Goal: Transaction & Acquisition: Subscribe to service/newsletter

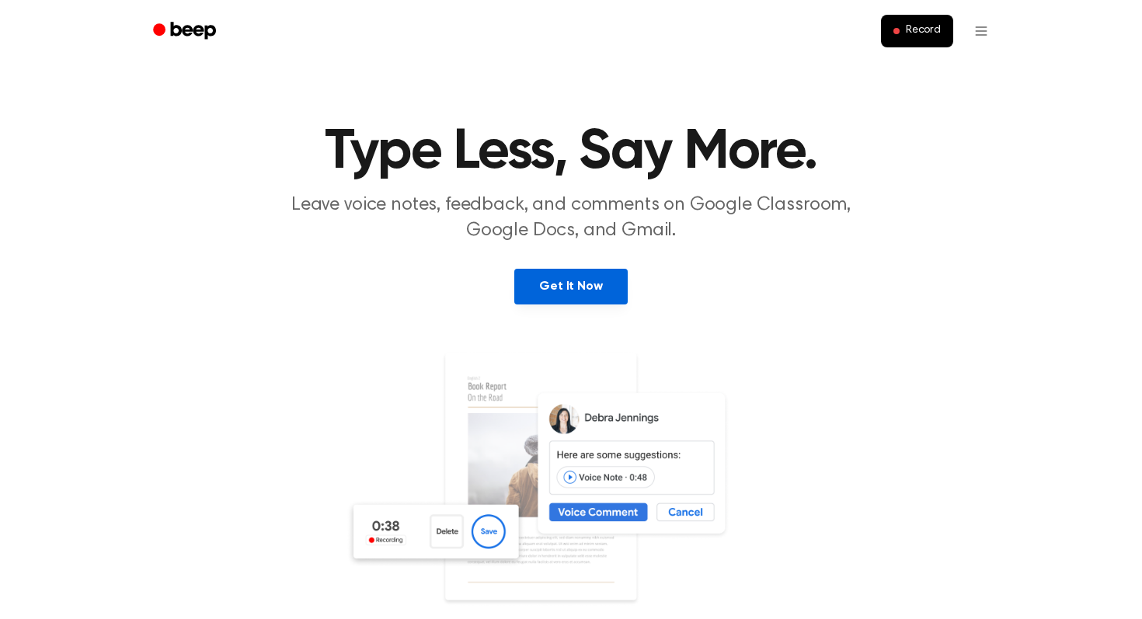
click at [588, 284] on link "Get It Now" at bounding box center [570, 287] width 113 height 36
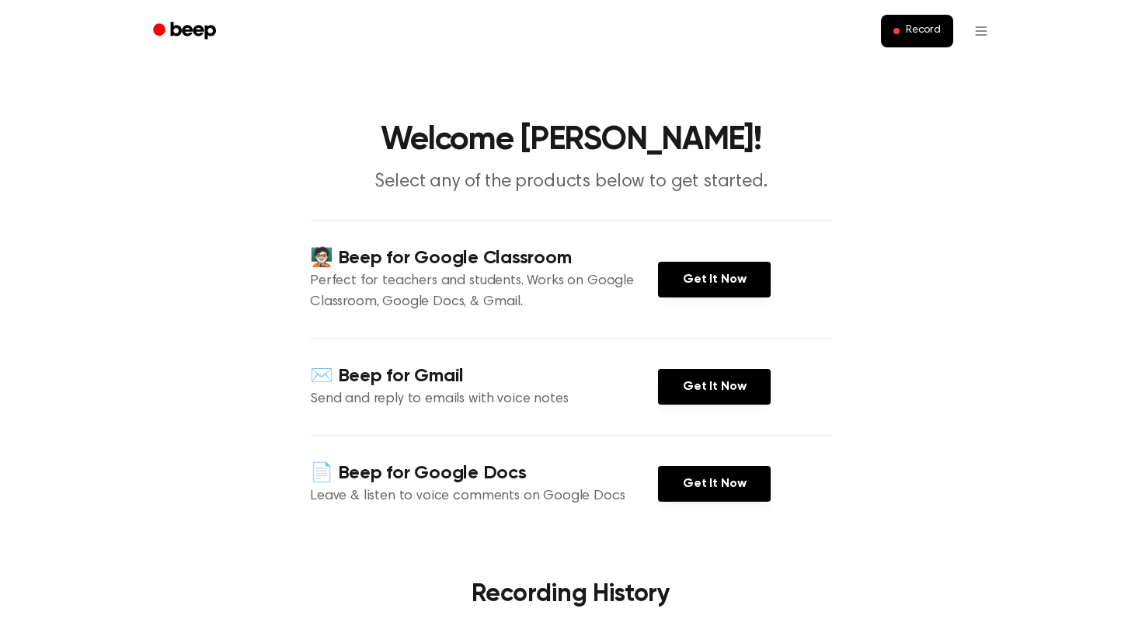
click at [705, 249] on div "🧑🏻‍🏫 Beep for Google Classroom Perfect for teachers and students. Works on Goog…" at bounding box center [571, 279] width 522 height 118
click at [702, 266] on link "Get It Now" at bounding box center [714, 280] width 113 height 36
click at [699, 395] on link "Get It Now" at bounding box center [714, 387] width 113 height 36
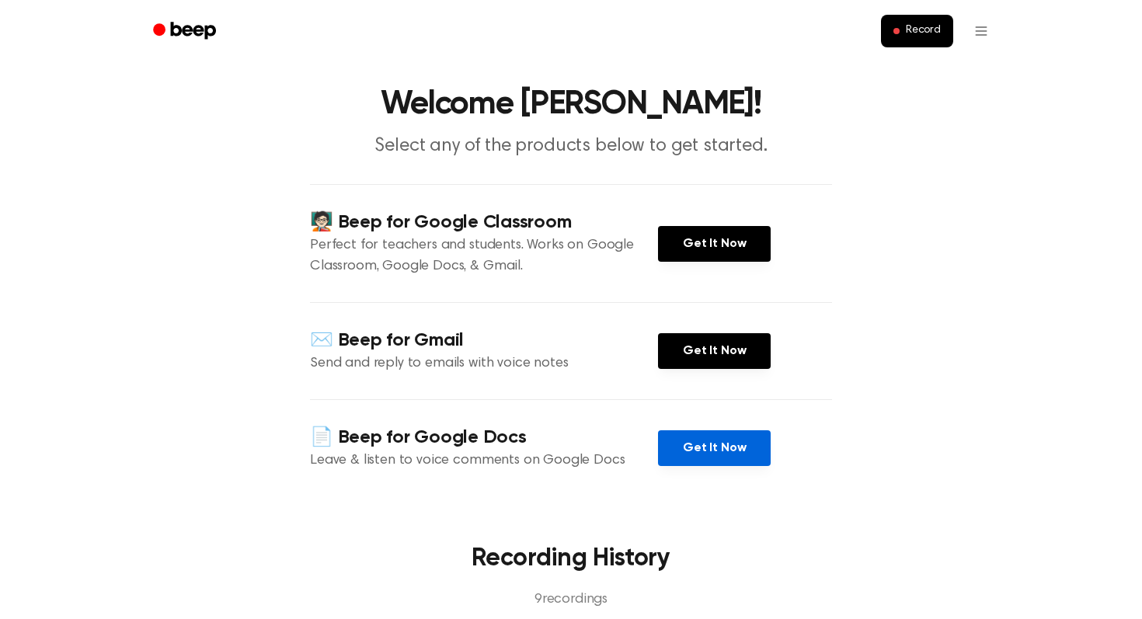
scroll to position [46, 0]
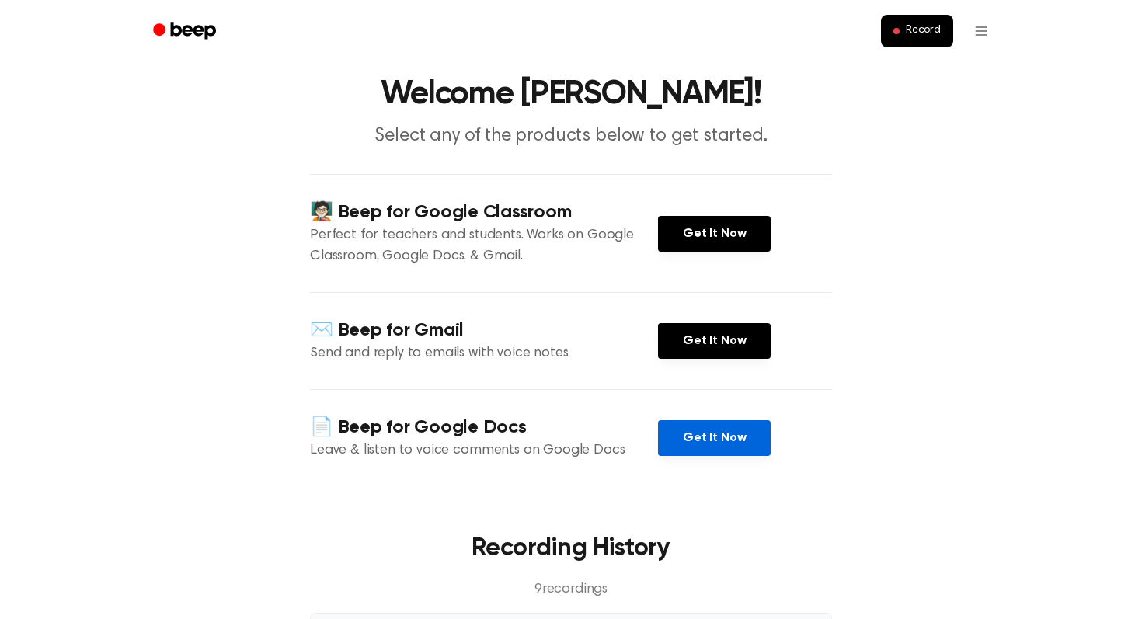
click at [687, 442] on link "Get It Now" at bounding box center [714, 438] width 113 height 36
